Goal: Consume media (video, audio)

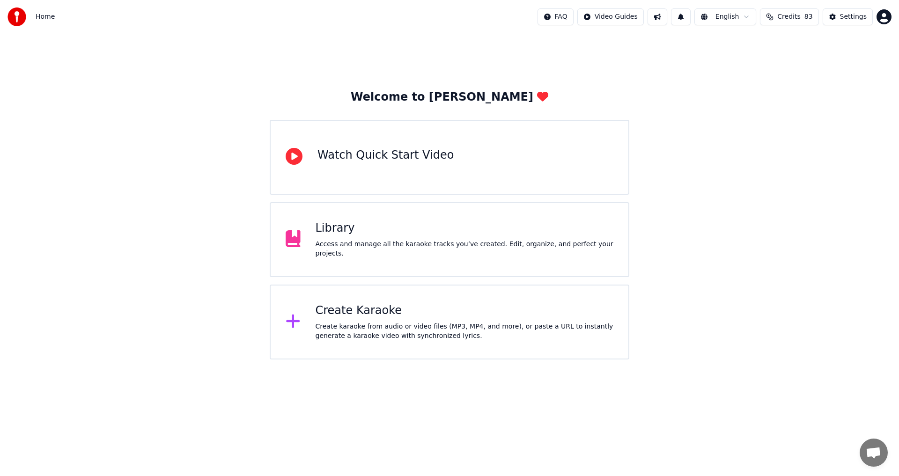
click at [354, 234] on div "Library" at bounding box center [465, 228] width 298 height 15
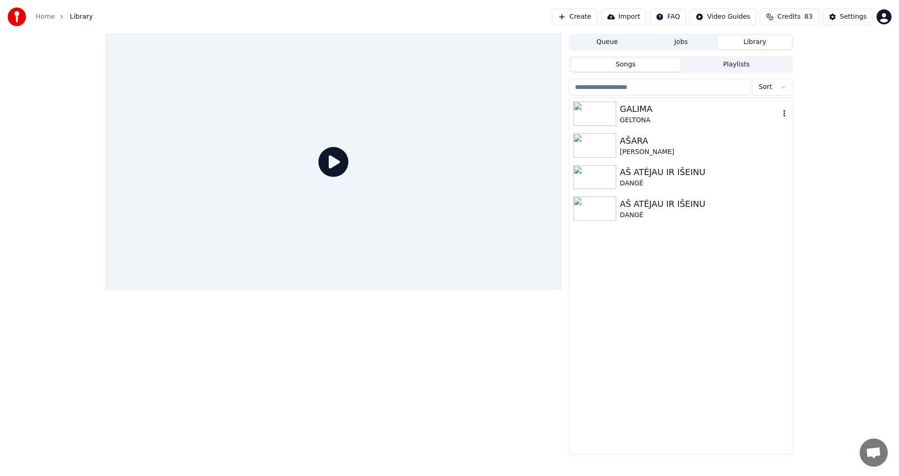
click at [663, 111] on div "GALIMA" at bounding box center [700, 109] width 160 height 13
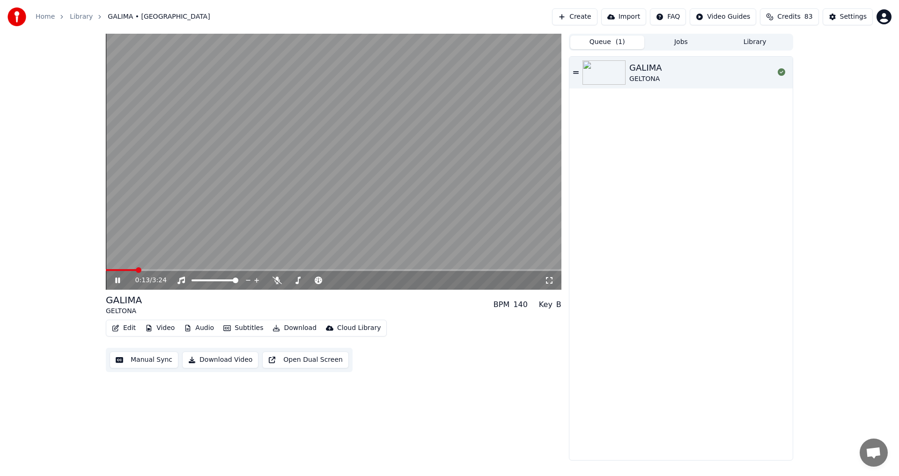
click at [611, 43] on button "Queue ( 1 )" at bounding box center [607, 43] width 74 height 14
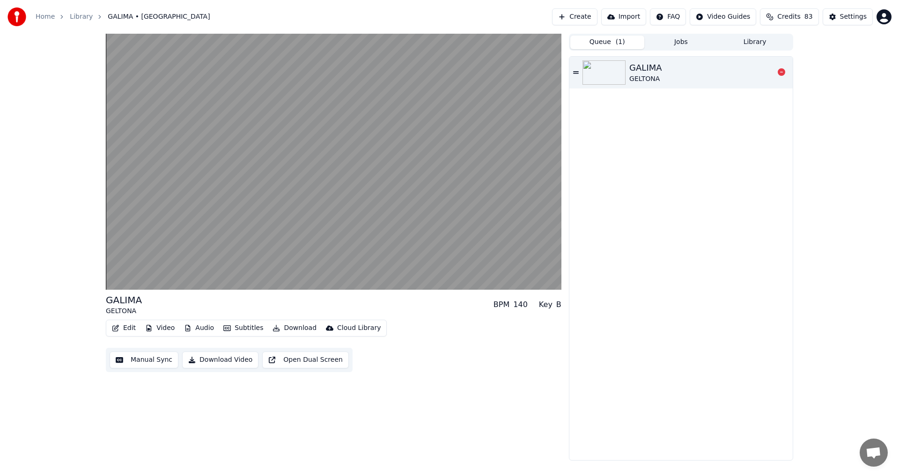
click at [650, 74] on div "GELTONA" at bounding box center [645, 78] width 32 height 9
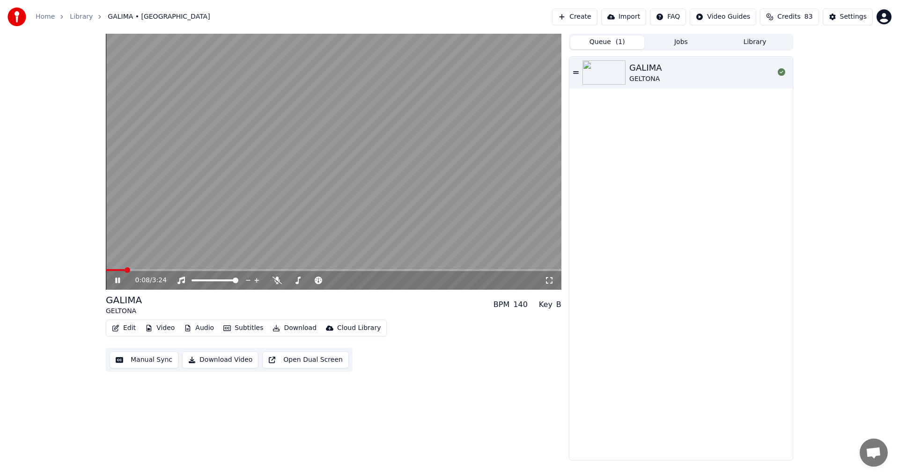
click at [115, 283] on icon at bounding box center [124, 280] width 22 height 7
